Goal: Find contact information: Find contact information

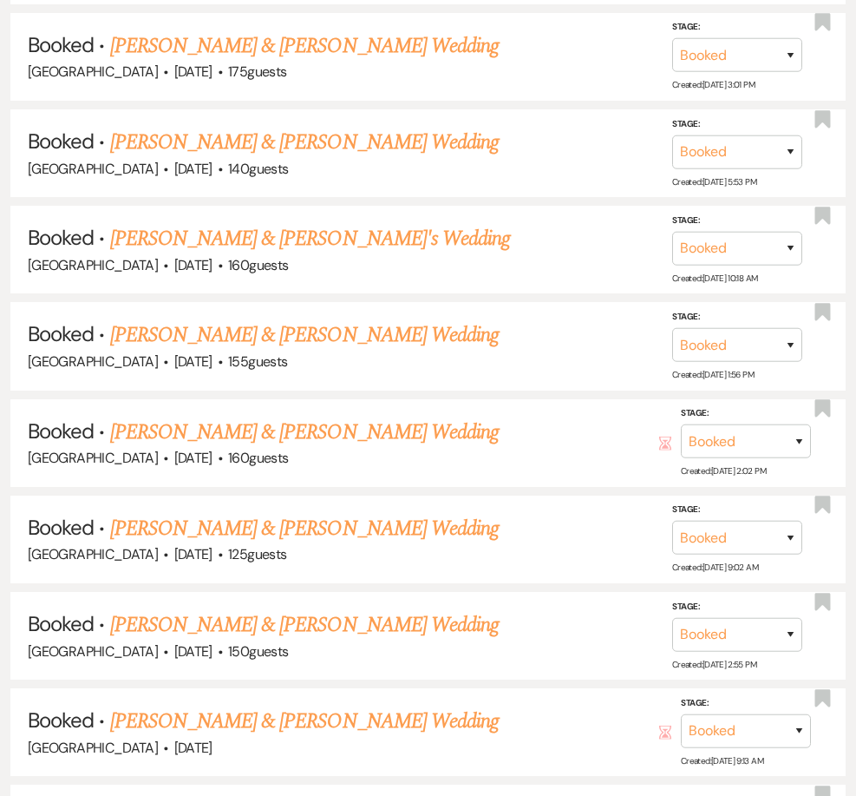
scroll to position [2690, 0]
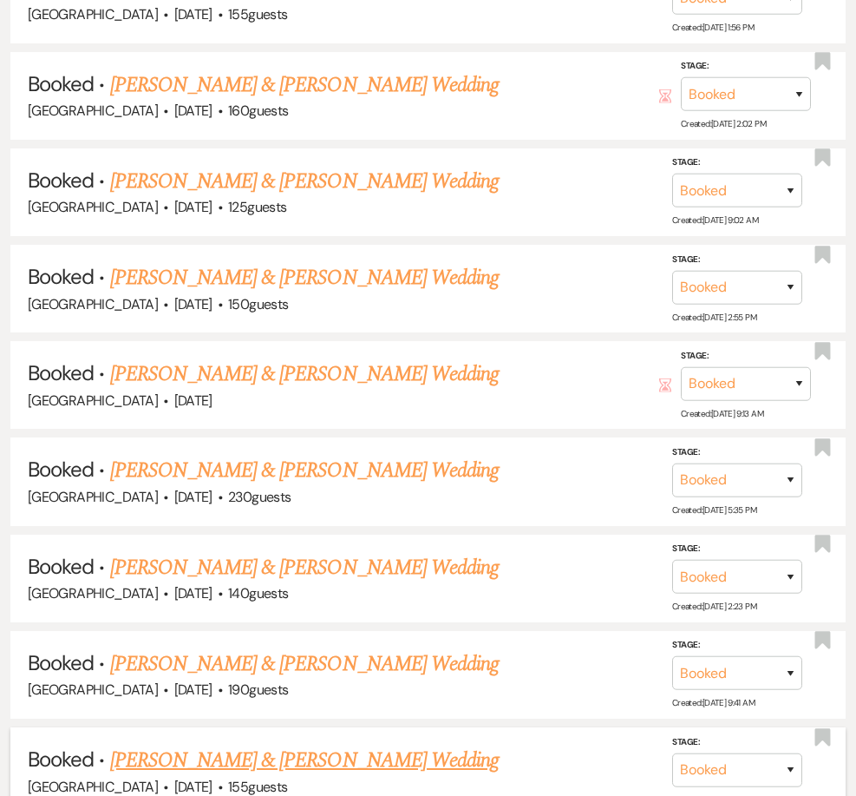
click at [161, 744] on link "[PERSON_NAME] & [PERSON_NAME] Wedding" at bounding box center [304, 759] width 389 height 31
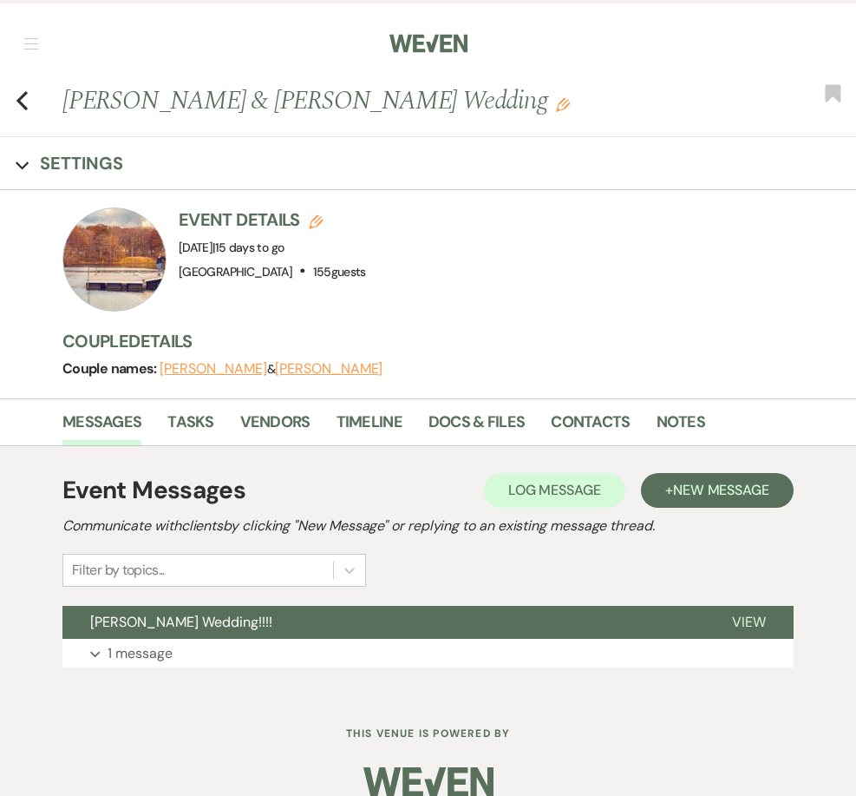
click at [282, 405] on div "Messages Tasks Vendors Timeline Docs & Files Contacts Notes" at bounding box center [428, 422] width 856 height 48
click at [277, 423] on link "Vendors" at bounding box center [275, 428] width 70 height 36
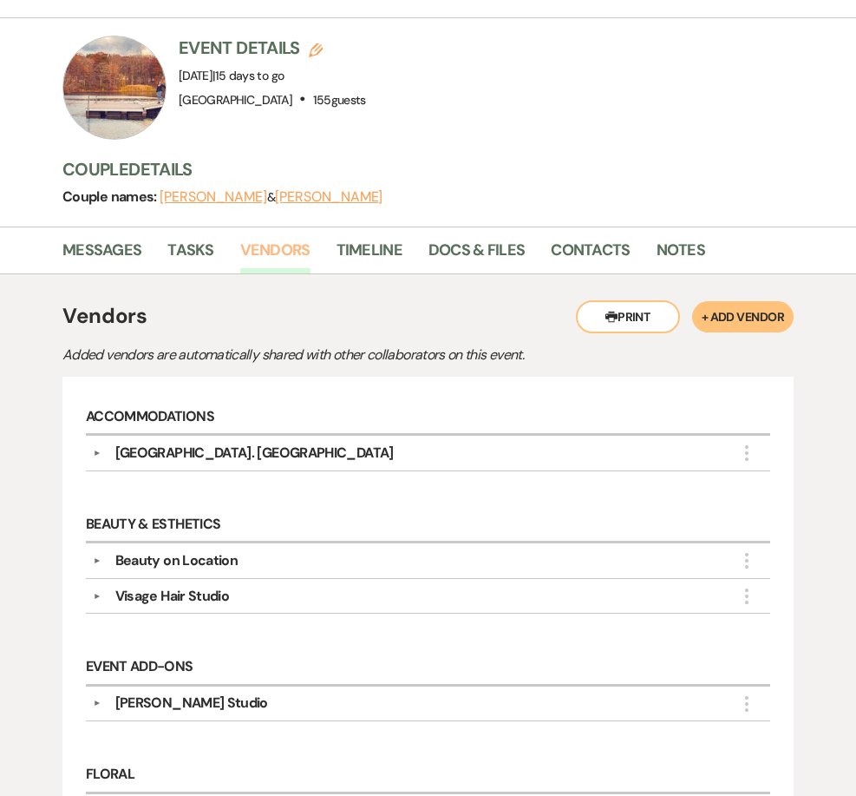
scroll to position [174, 0]
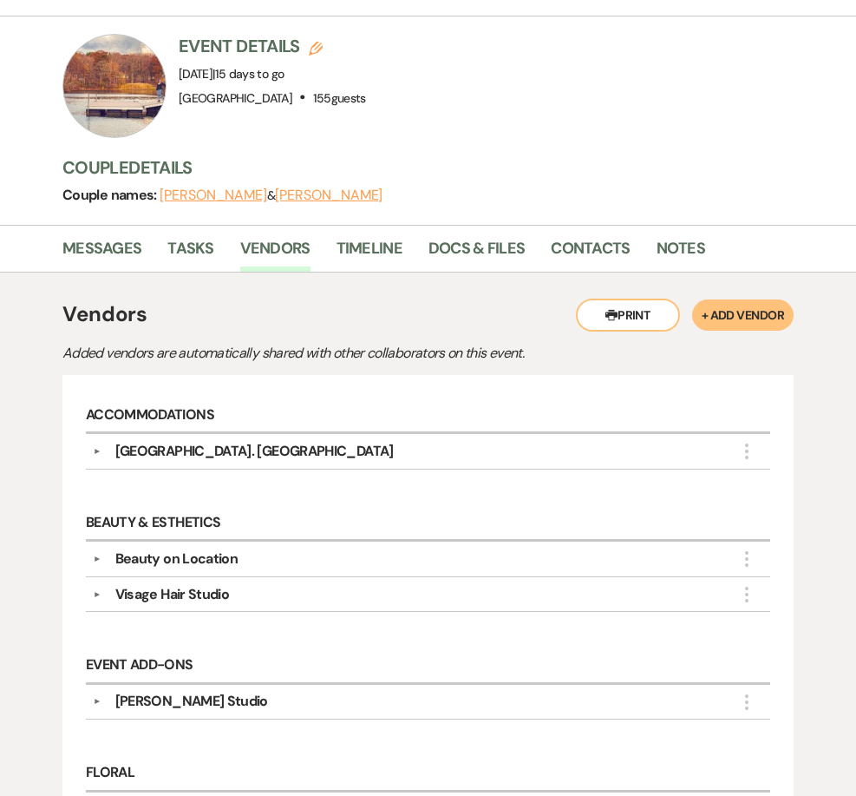
click at [102, 595] on button "▼" at bounding box center [97, 594] width 21 height 9
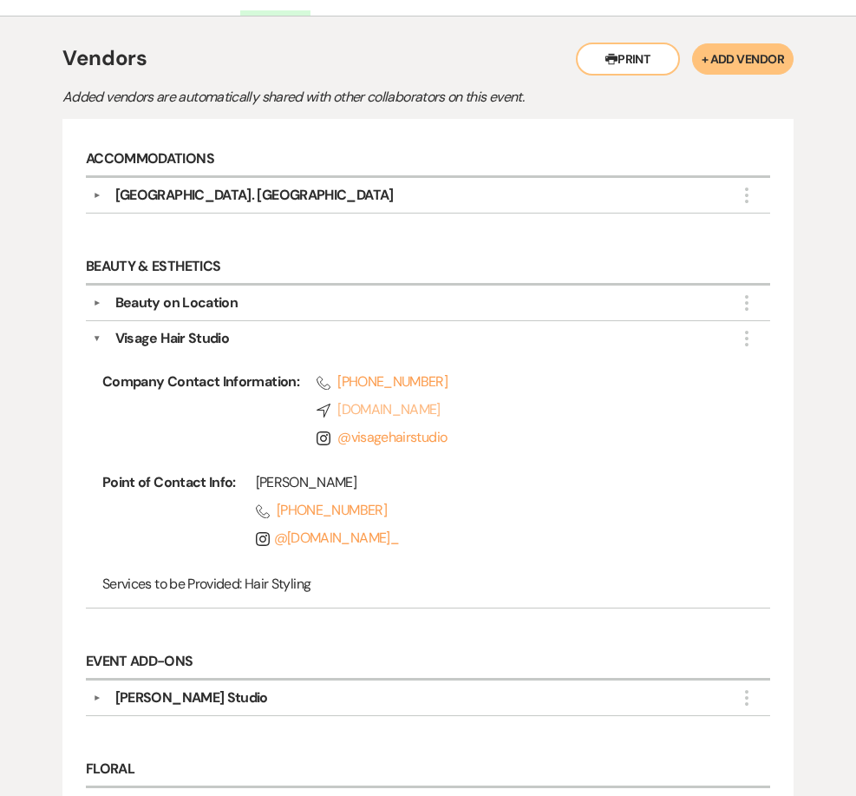
scroll to position [434, 0]
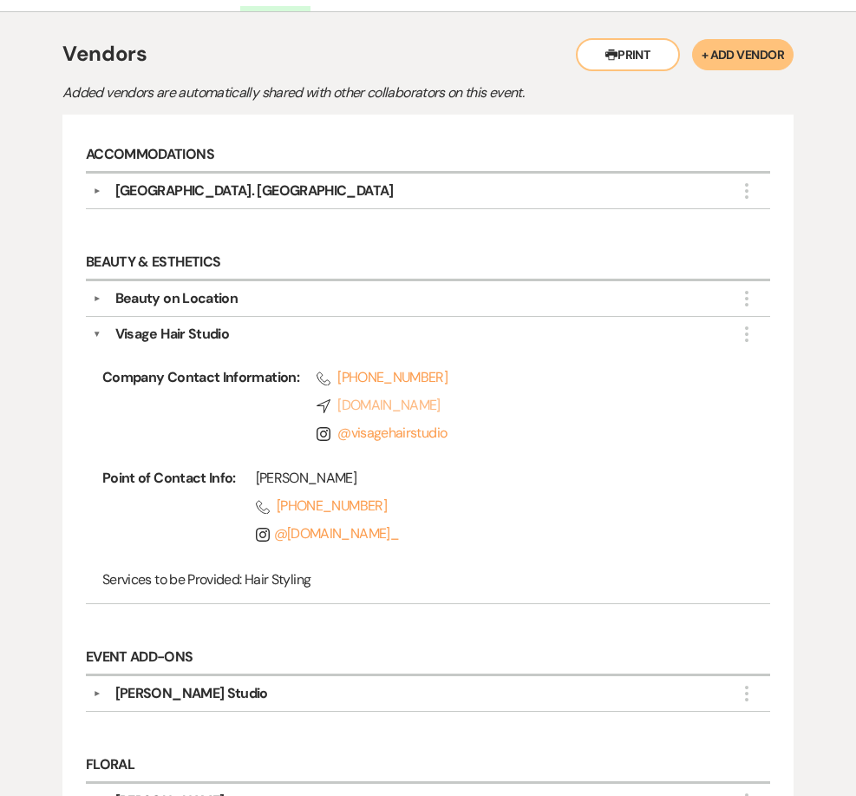
click at [383, 406] on link "Compass [DOMAIN_NAME]" at bounding box center [522, 405] width 411 height 21
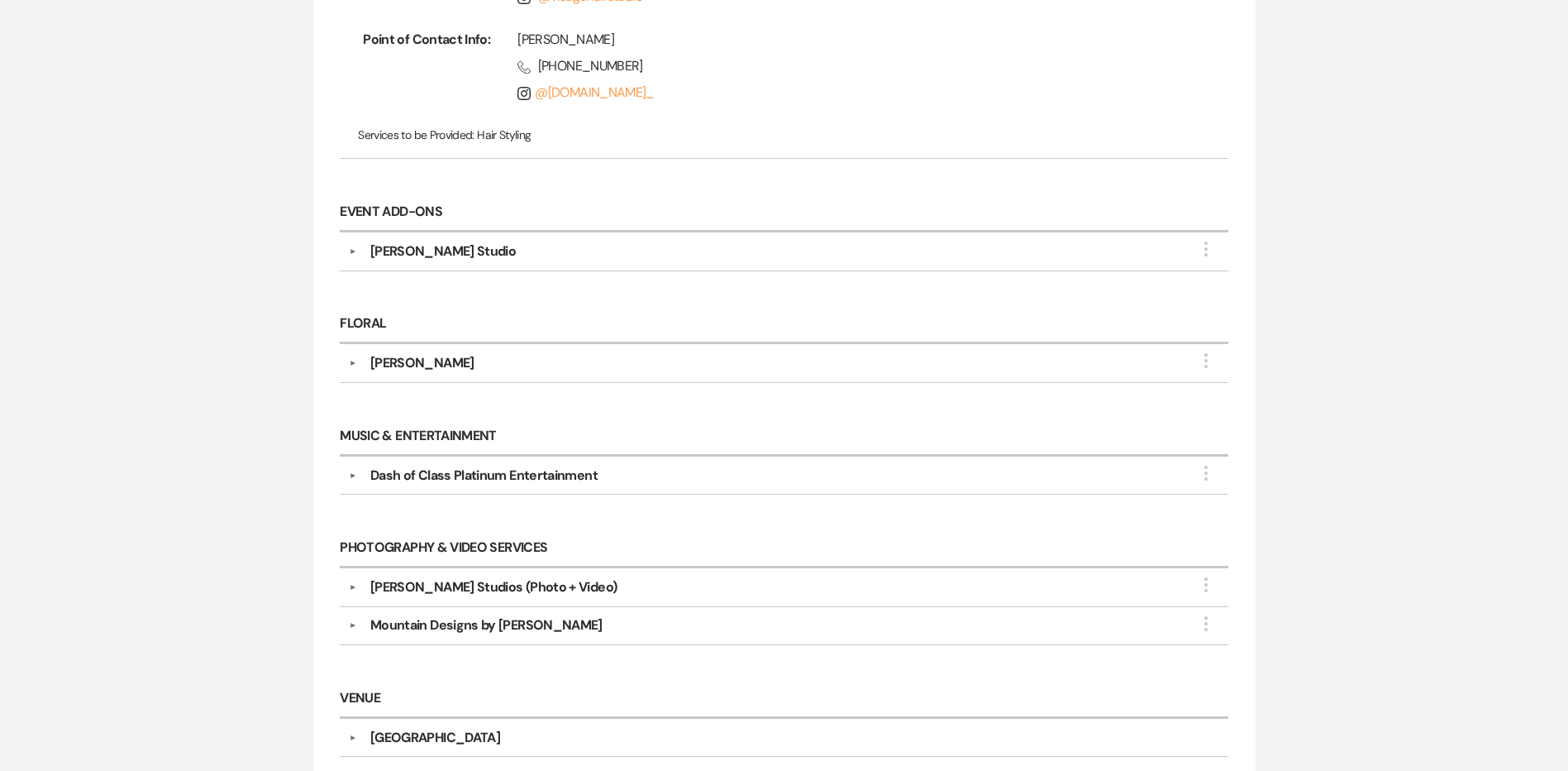
scroll to position [786, 0]
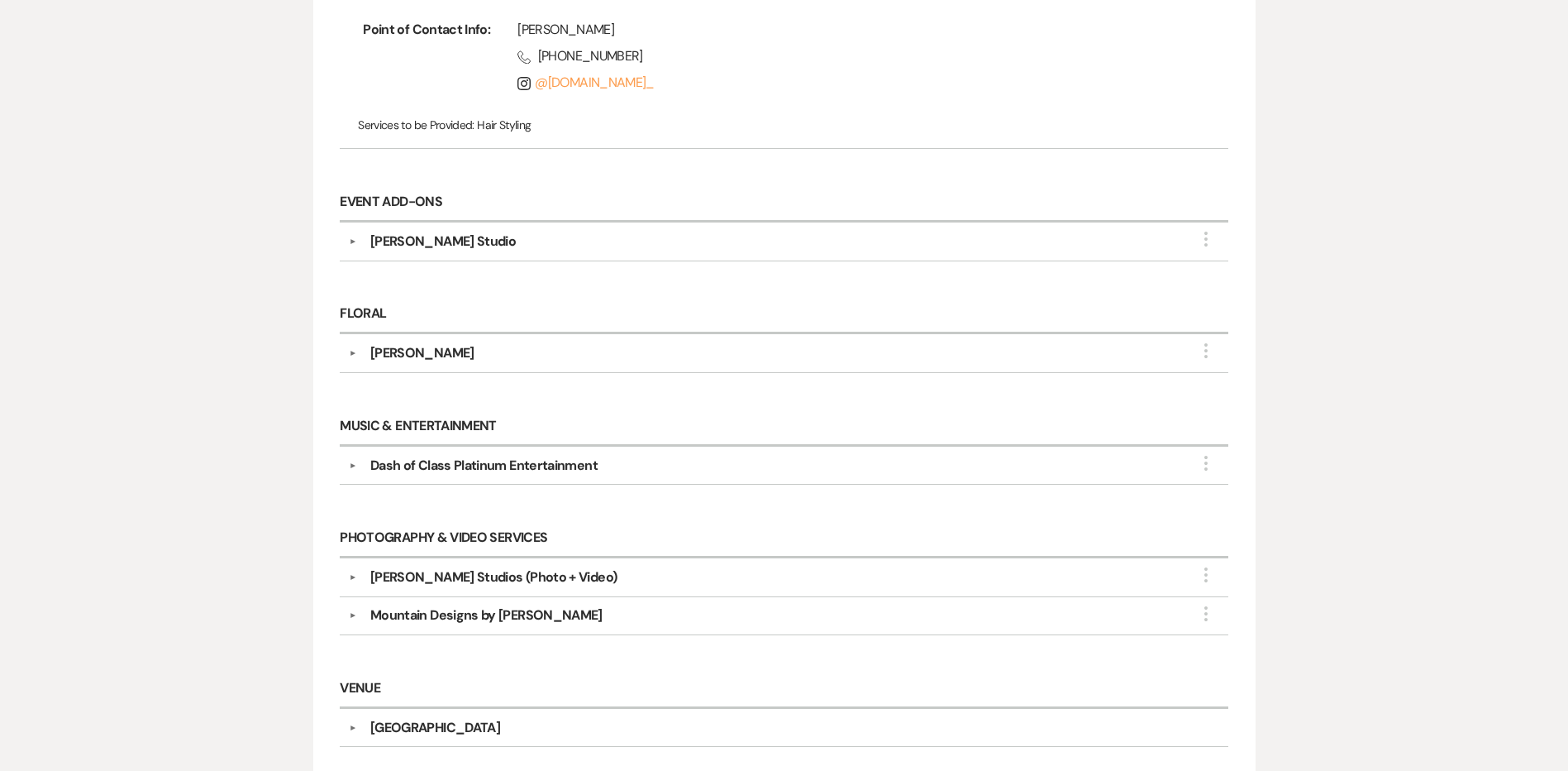
click at [453, 575] on div "[PERSON_NAME] Studios (Photo + Video)" at bounding box center [493, 577] width 247 height 20
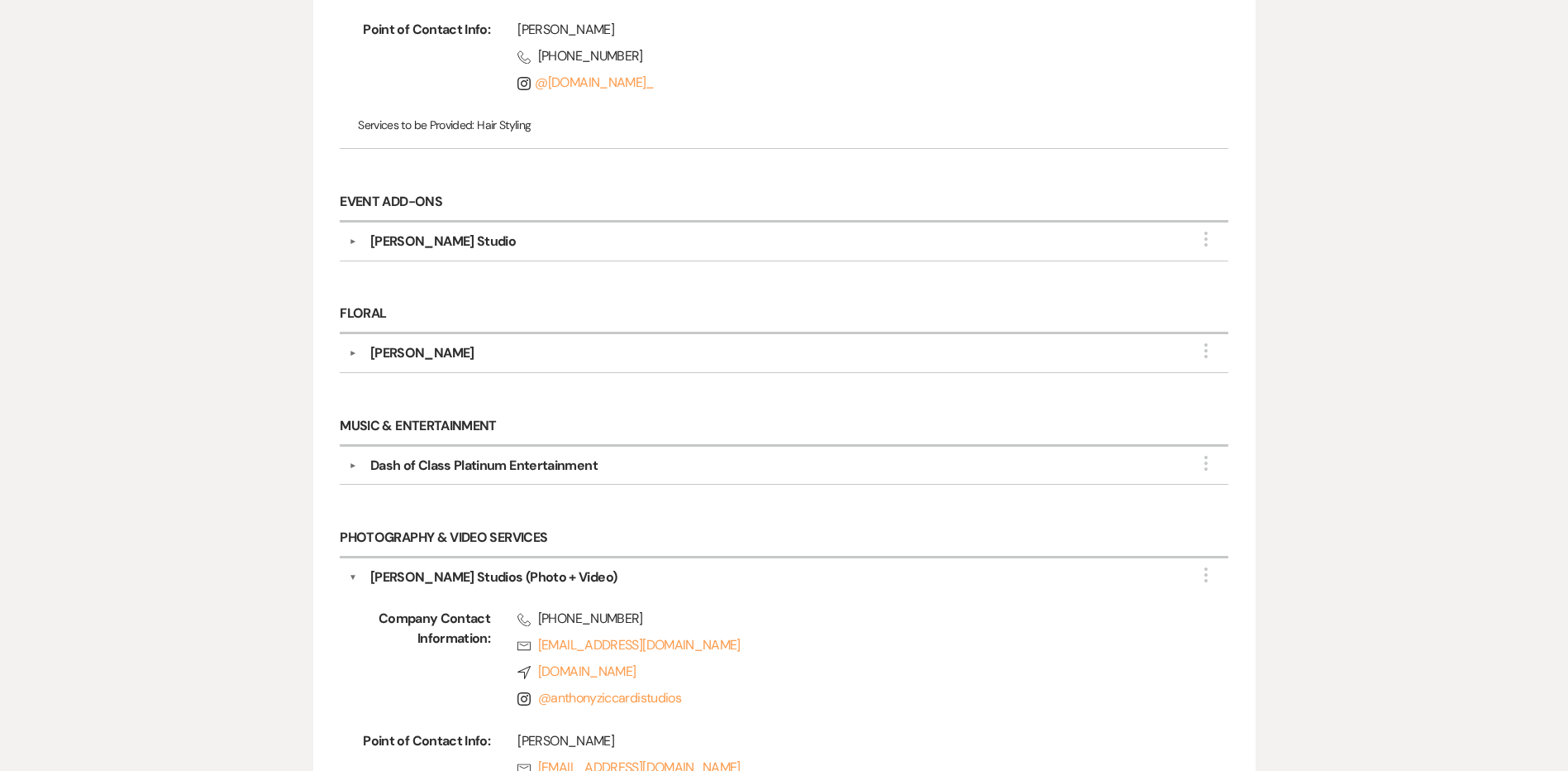
scroll to position [869, 0]
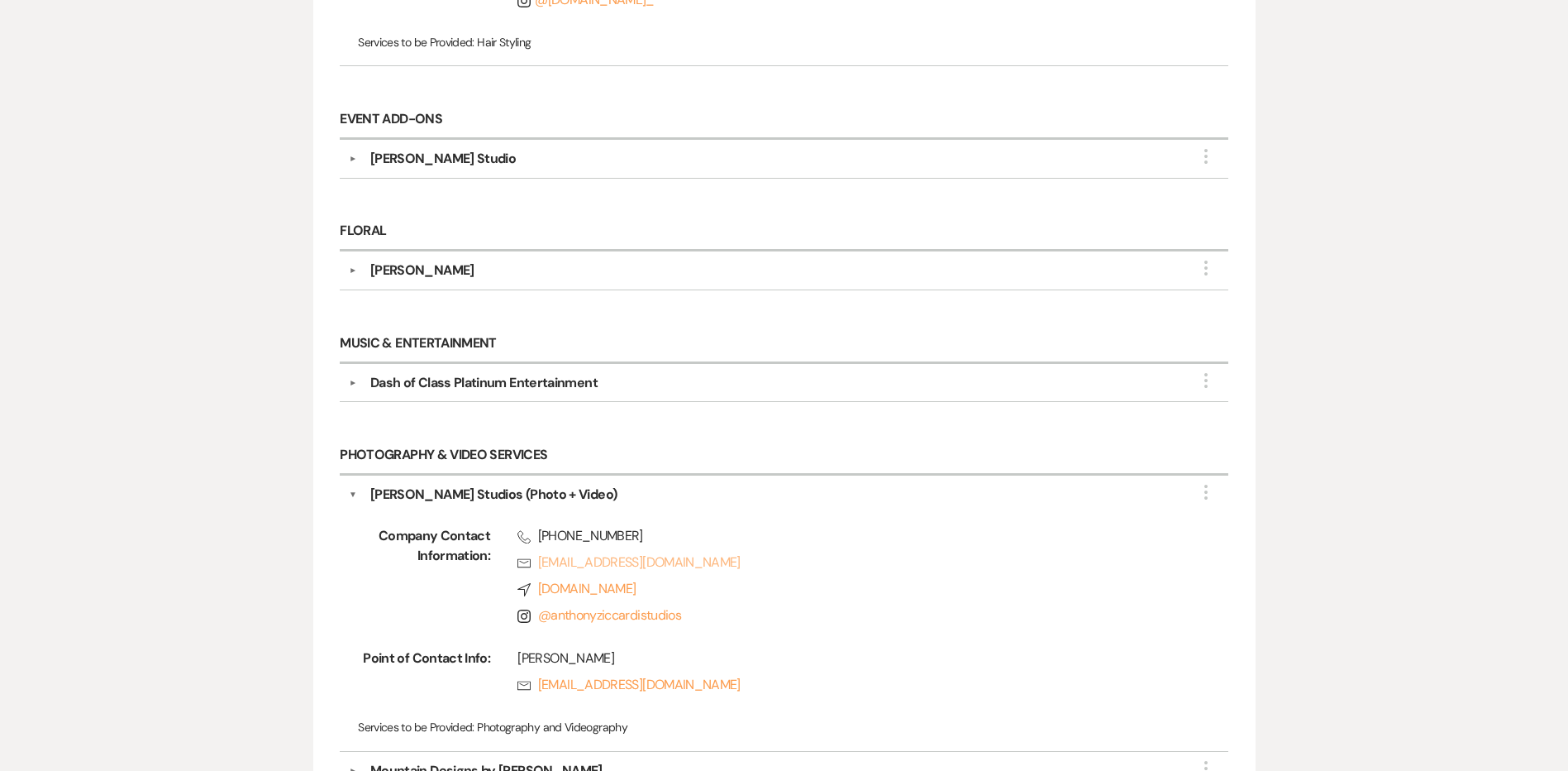
click at [600, 564] on link "Rsvp [EMAIL_ADDRESS][DOMAIN_NAME]" at bounding box center [846, 562] width 658 height 20
click at [1513, 297] on div "Messages Tasks Vendors Timeline Docs & Files Contacts Notes Printer Print + Add…" at bounding box center [784, 209] width 1568 height 1559
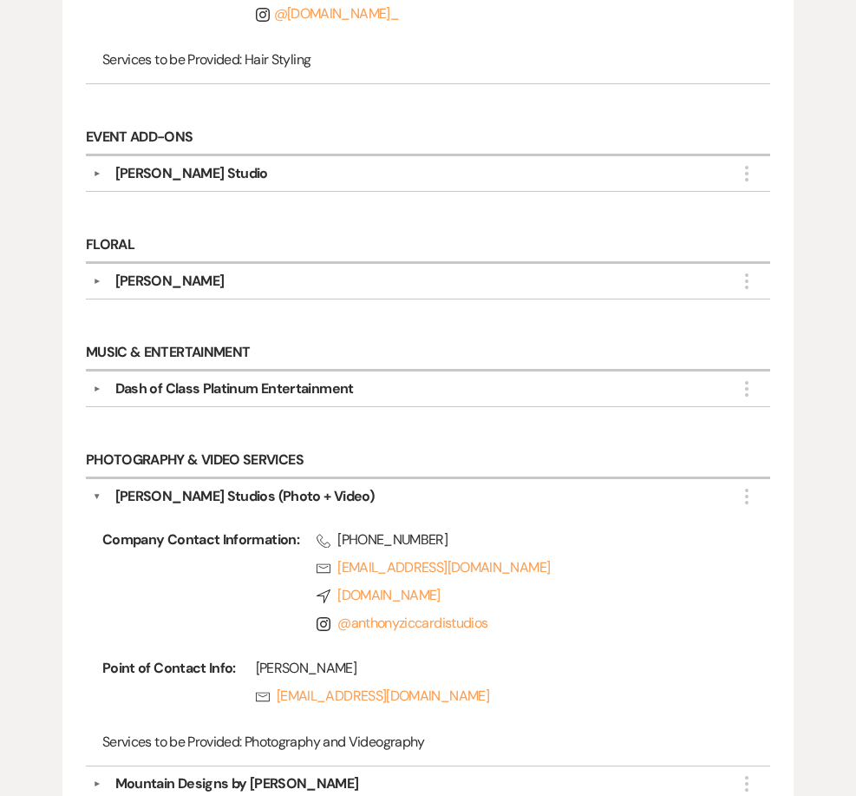
scroll to position [955, 0]
